Goal: Check status: Check status

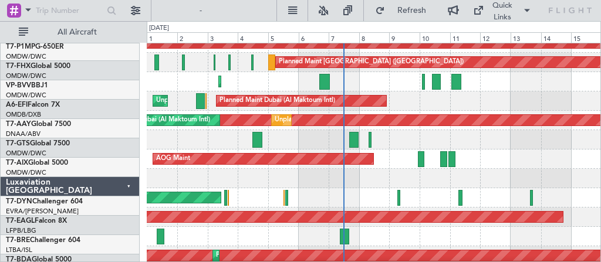
scroll to position [203, 0]
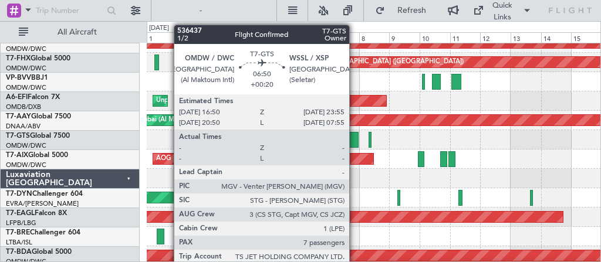
click at [355, 137] on div at bounding box center [353, 140] width 9 height 16
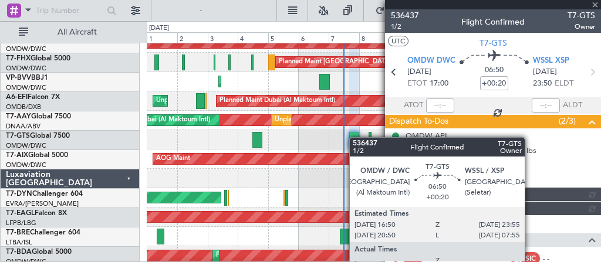
type input "[PERSON_NAME] ([PERSON_NAME])"
type input "7223"
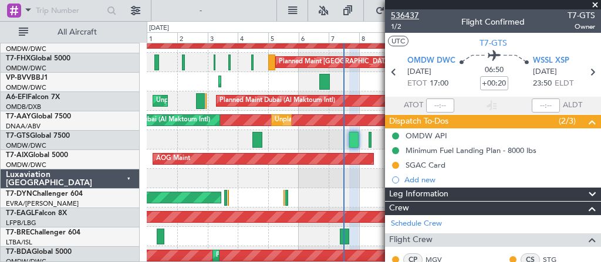
type input "[PERSON_NAME] ([PERSON_NAME])"
type input "7223"
type input "[PERSON_NAME] ([PERSON_NAME])"
type input "7223"
type input "[PERSON_NAME] ([PERSON_NAME])"
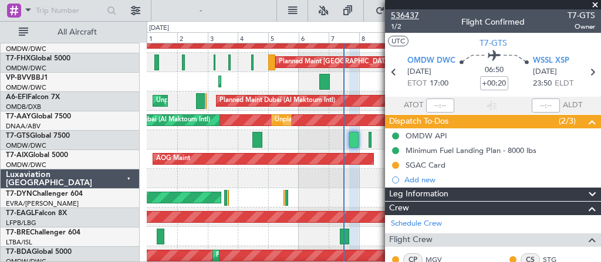
type input "7223"
type input "[PERSON_NAME] ([PERSON_NAME])"
type input "7223"
